Goal: Task Accomplishment & Management: Use online tool/utility

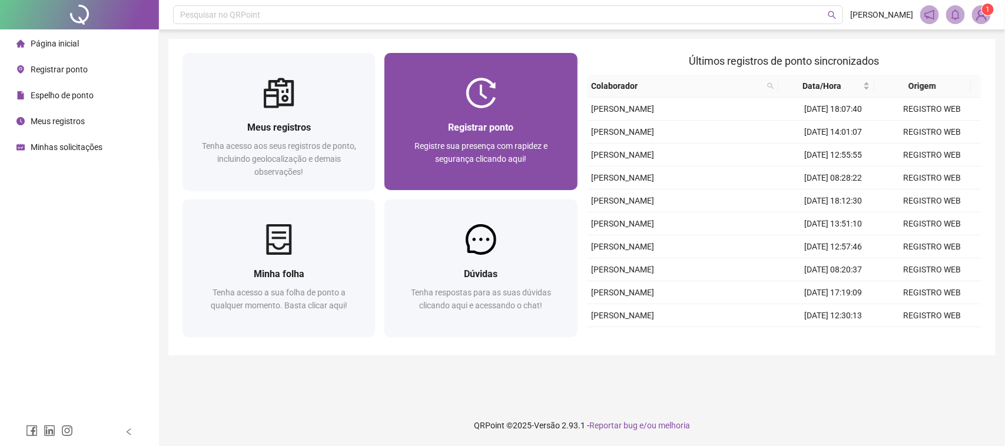
click at [499, 152] on div "Registre sua presença com rapidez e segurança clicando aqui!" at bounding box center [481, 159] width 164 height 39
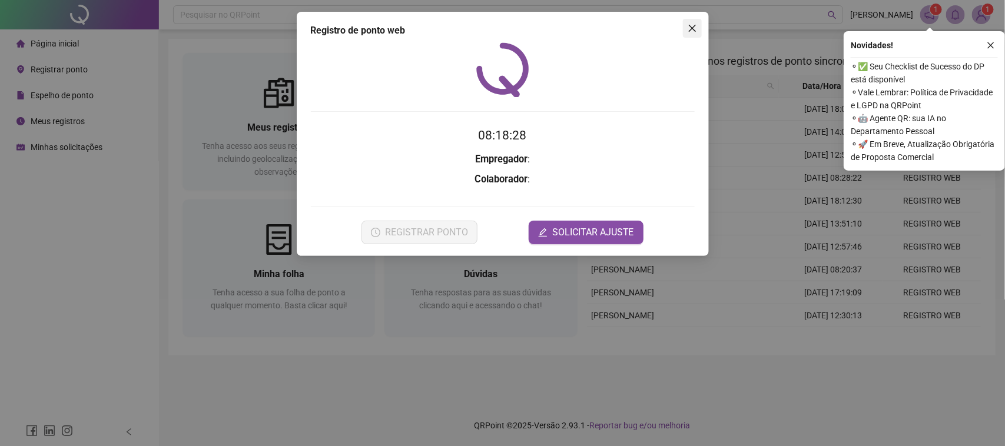
click at [698, 28] on span "Close" at bounding box center [692, 28] width 19 height 9
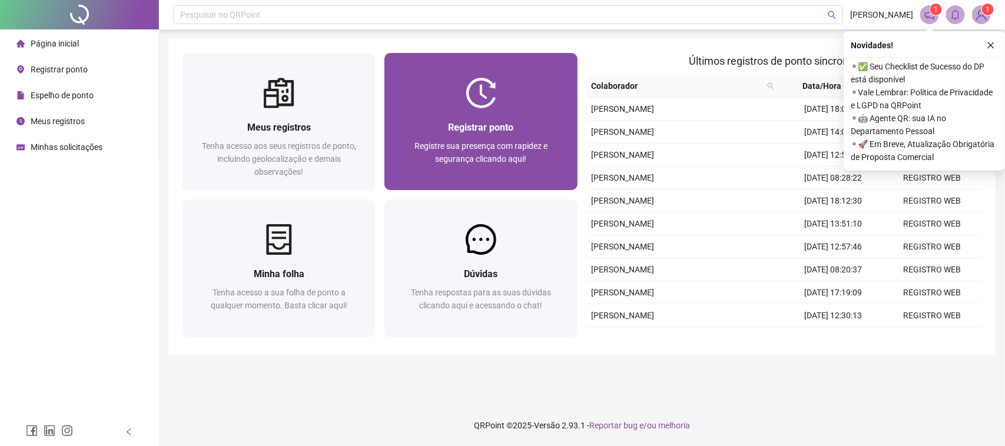
click at [499, 92] on div at bounding box center [481, 93] width 193 height 31
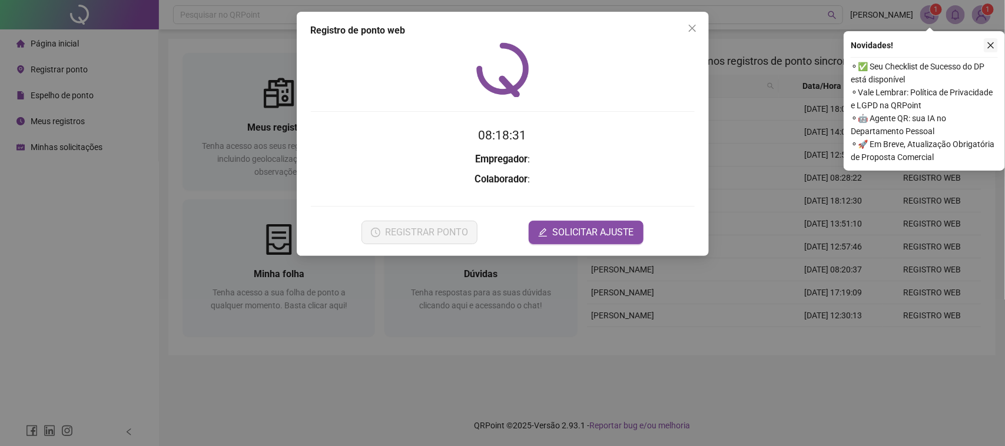
click at [991, 42] on icon "close" at bounding box center [991, 45] width 8 height 8
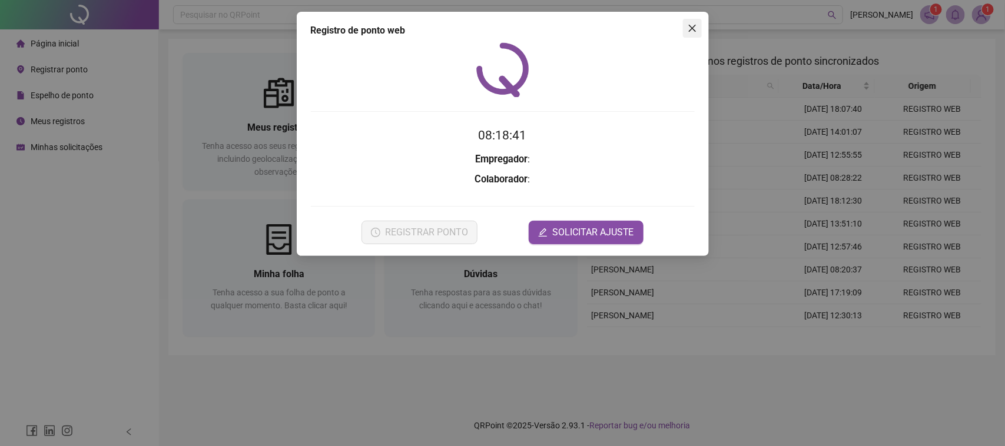
click at [688, 26] on icon "close" at bounding box center [692, 28] width 9 height 9
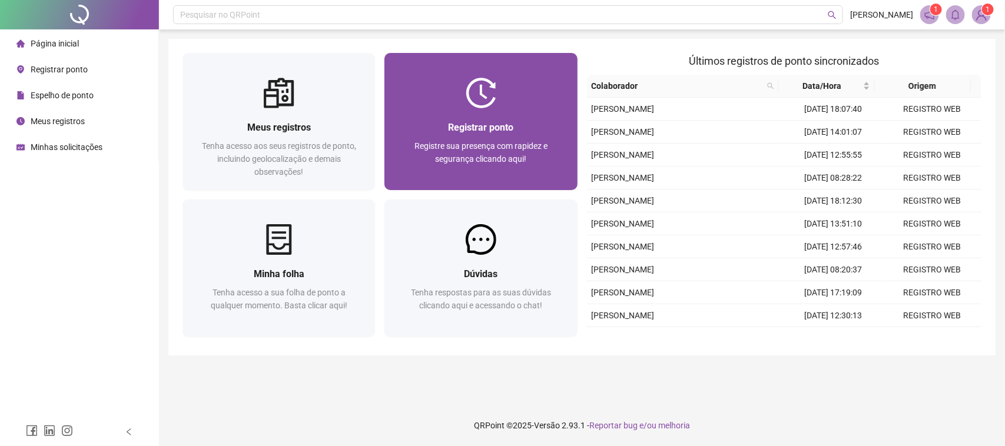
click at [473, 118] on div "Registrar ponto Registre sua presença com rapidez e segurança clicando aqui!" at bounding box center [481, 149] width 193 height 82
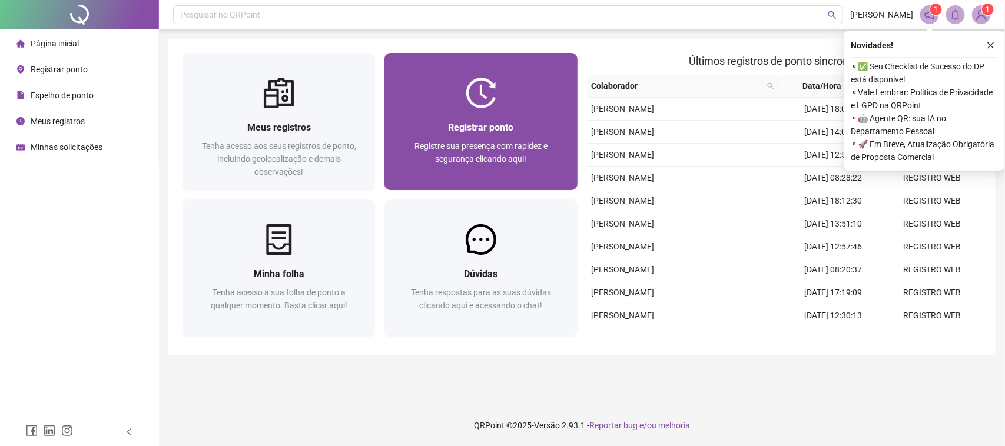
click at [496, 104] on img at bounding box center [481, 93] width 31 height 31
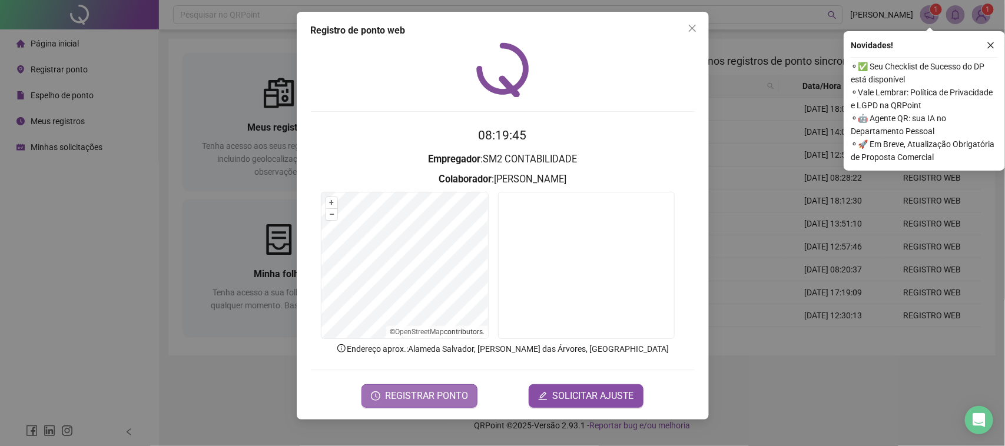
click at [445, 396] on span "REGISTRAR PONTO" at bounding box center [426, 396] width 83 height 14
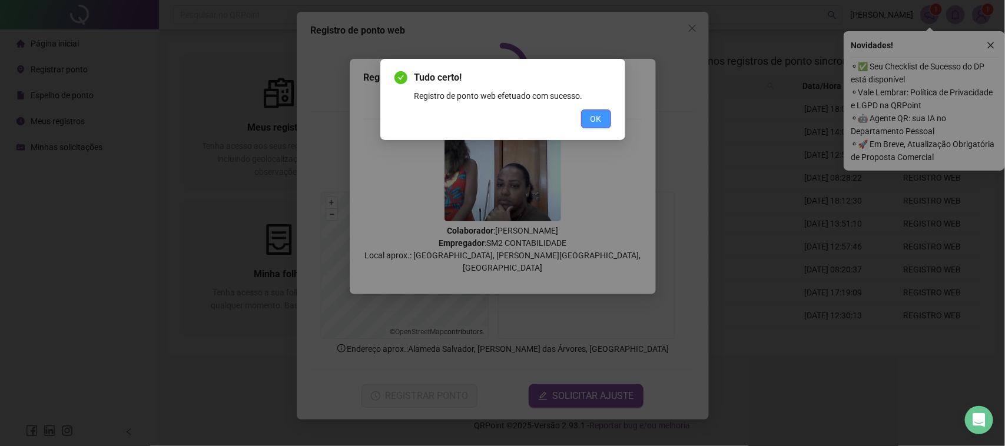
click at [598, 115] on span "OK" at bounding box center [596, 118] width 11 height 13
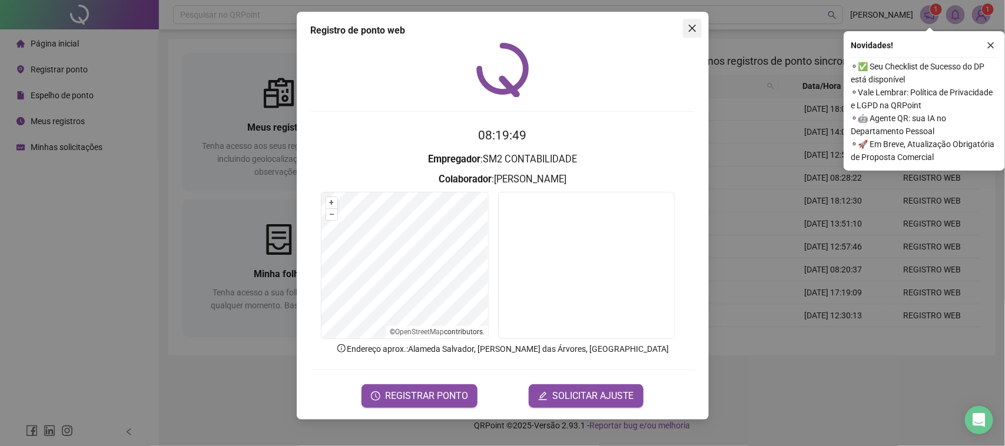
click at [695, 24] on icon "close" at bounding box center [692, 28] width 9 height 9
